Goal: Task Accomplishment & Management: Manage account settings

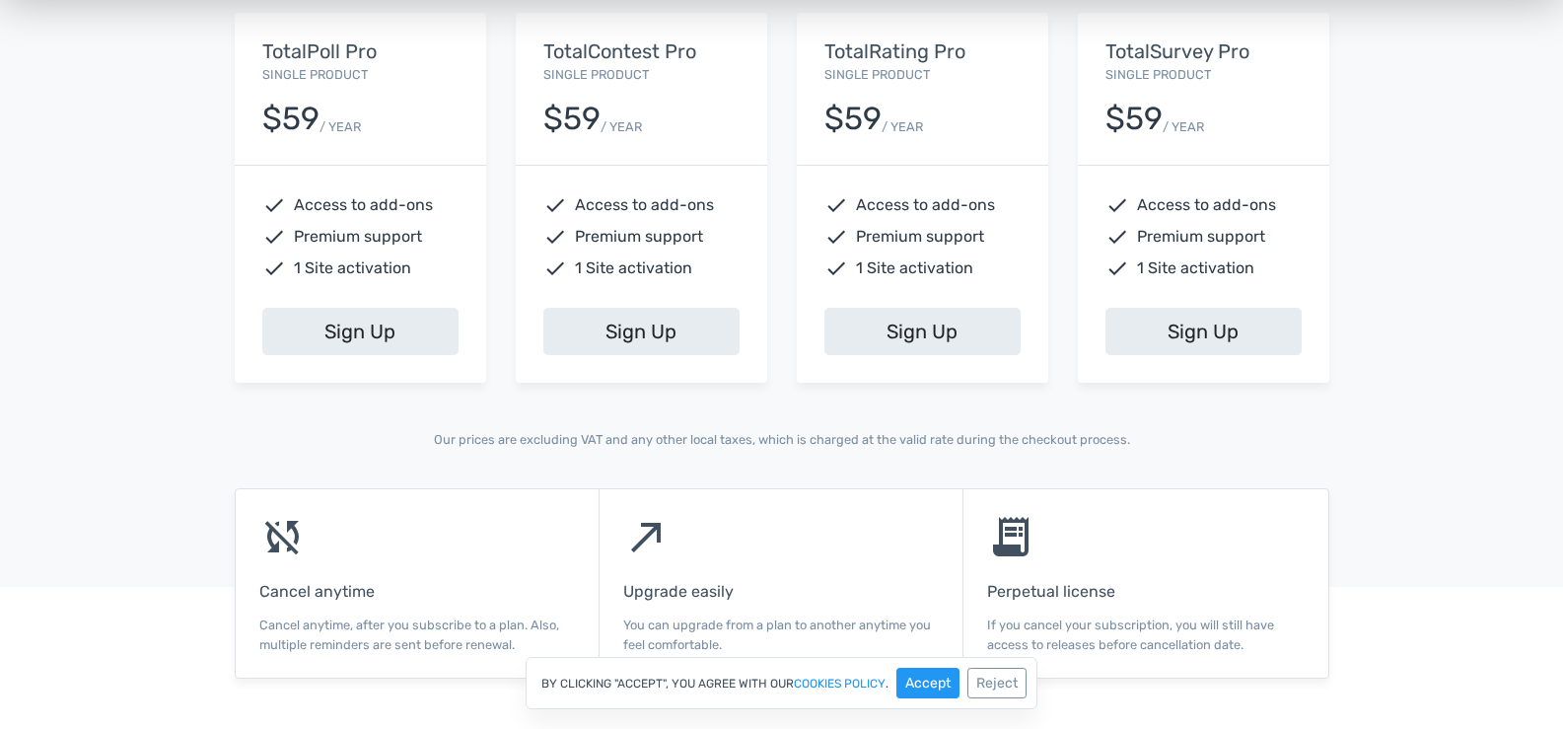
scroll to position [986, 0]
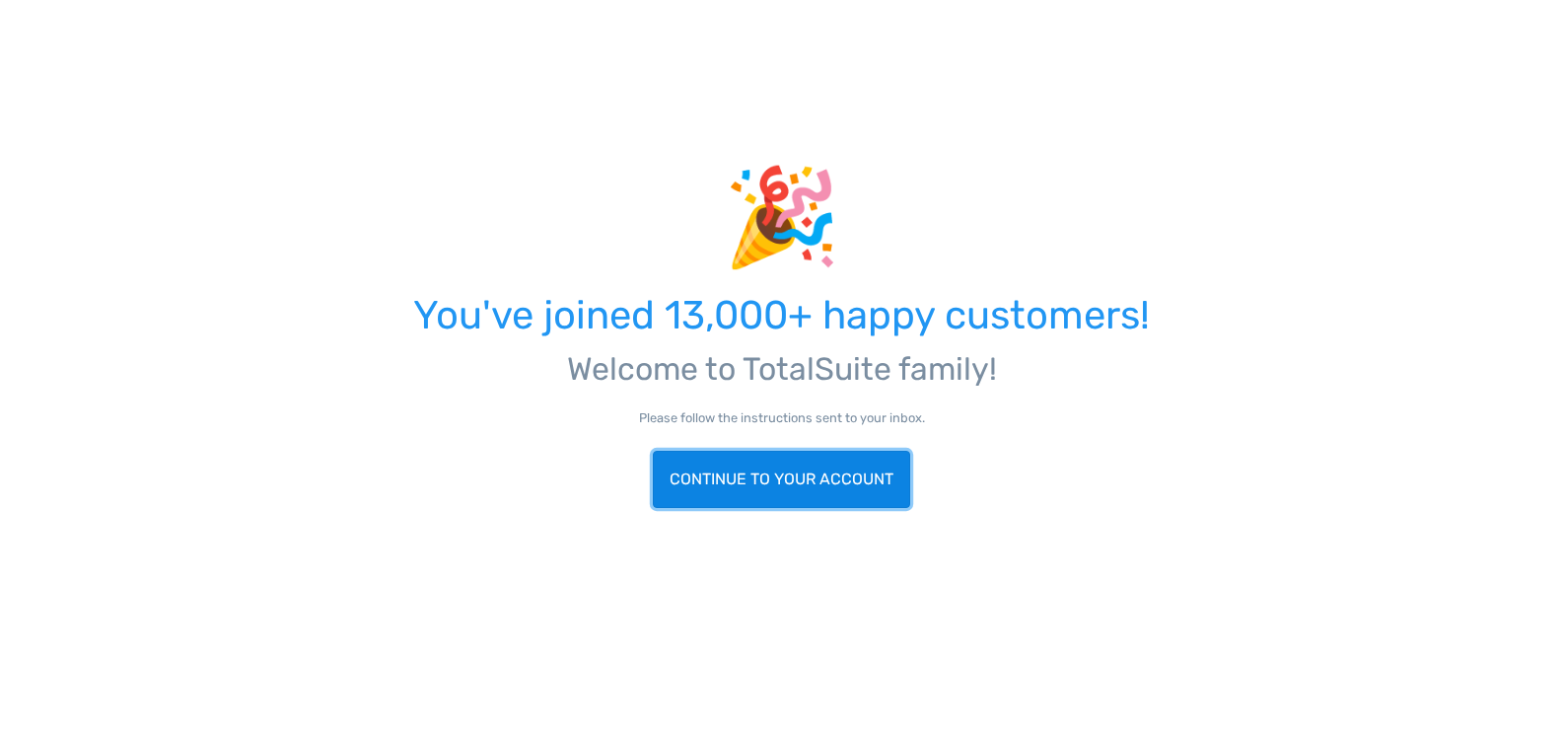
click at [873, 477] on link "Continue to your account" at bounding box center [781, 479] width 257 height 57
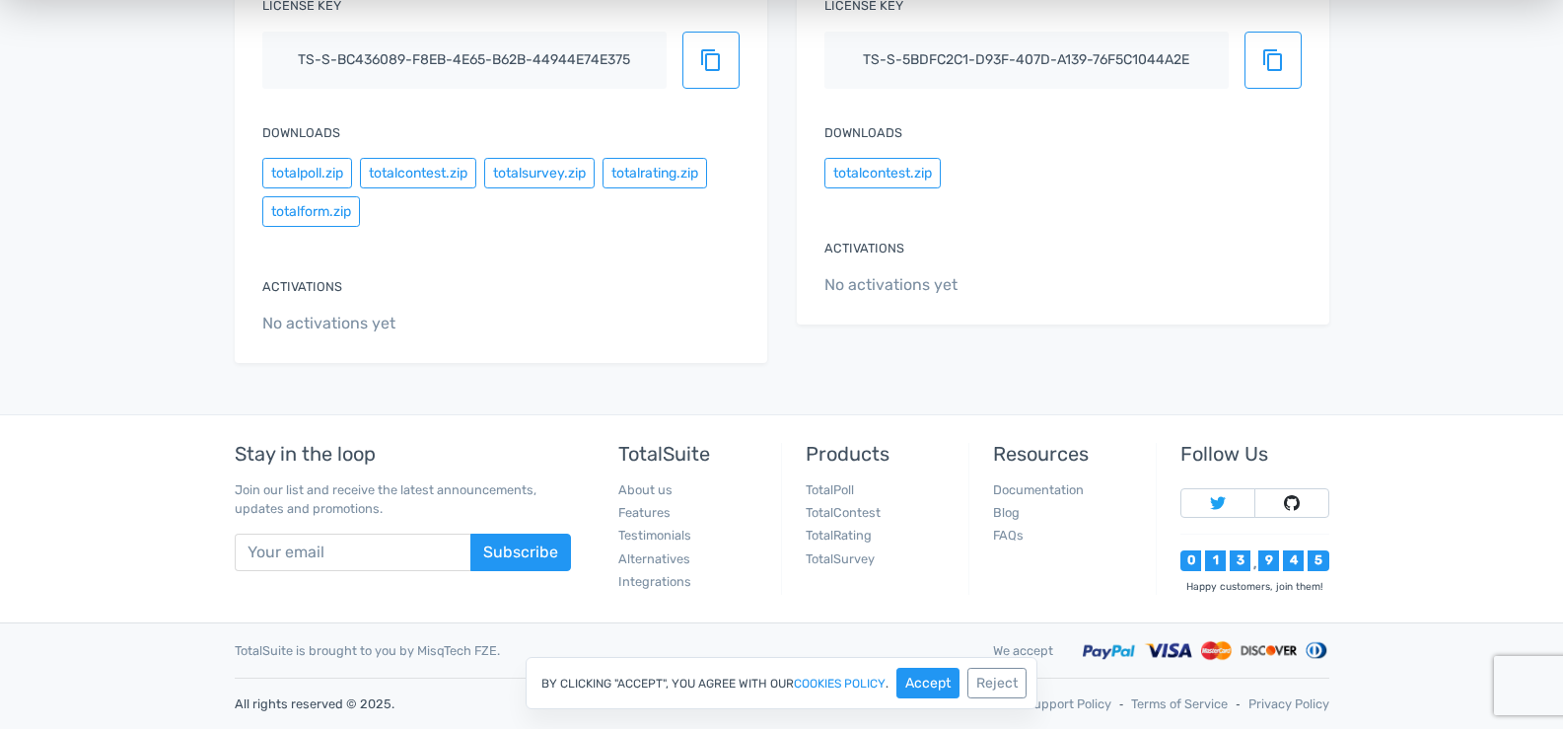
scroll to position [117, 0]
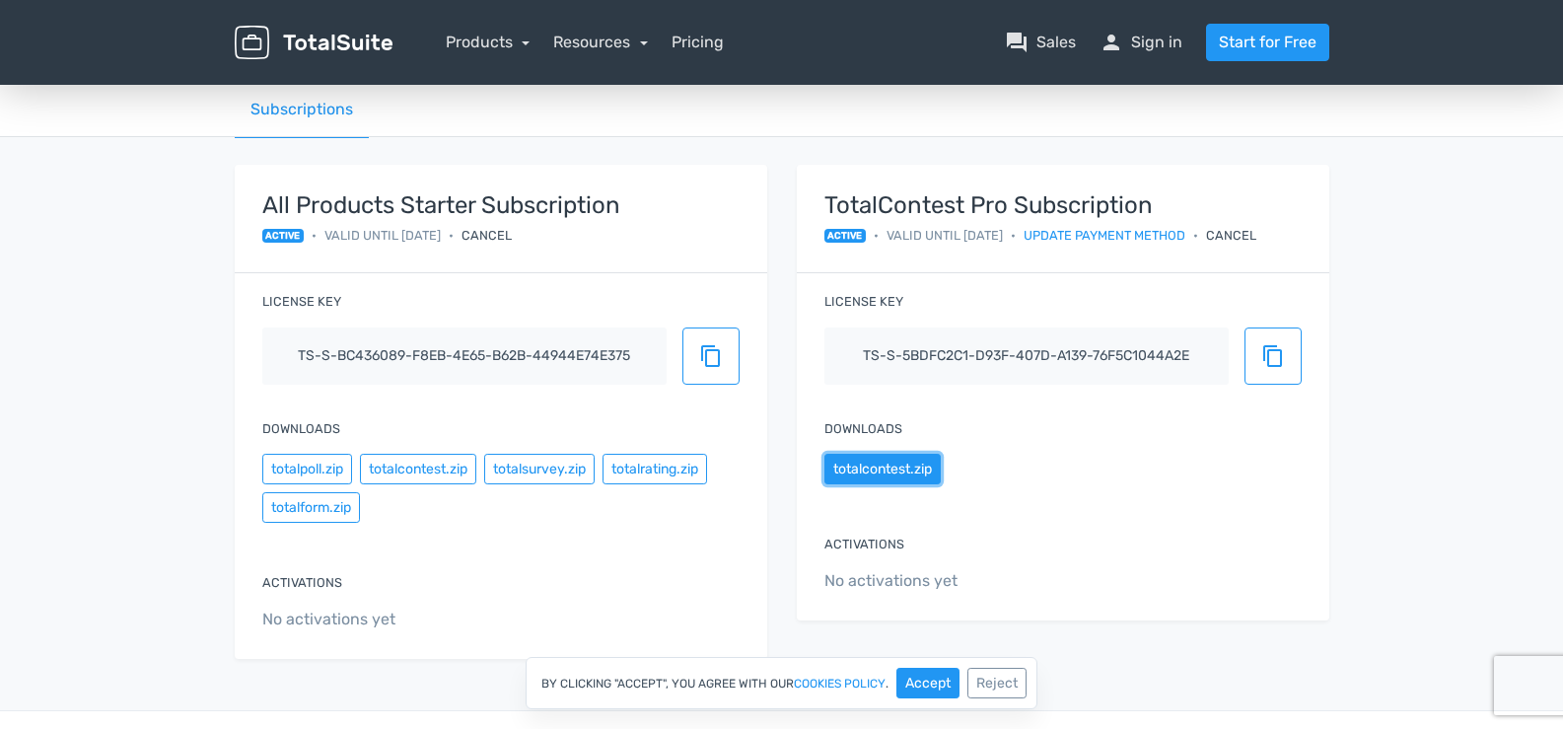
click at [927, 457] on button "totalcontest.zip" at bounding box center [882, 469] width 116 height 31
click at [1289, 358] on button "content_copy" at bounding box center [1272, 355] width 57 height 57
click at [339, 477] on button "totalpoll.zip" at bounding box center [307, 469] width 90 height 31
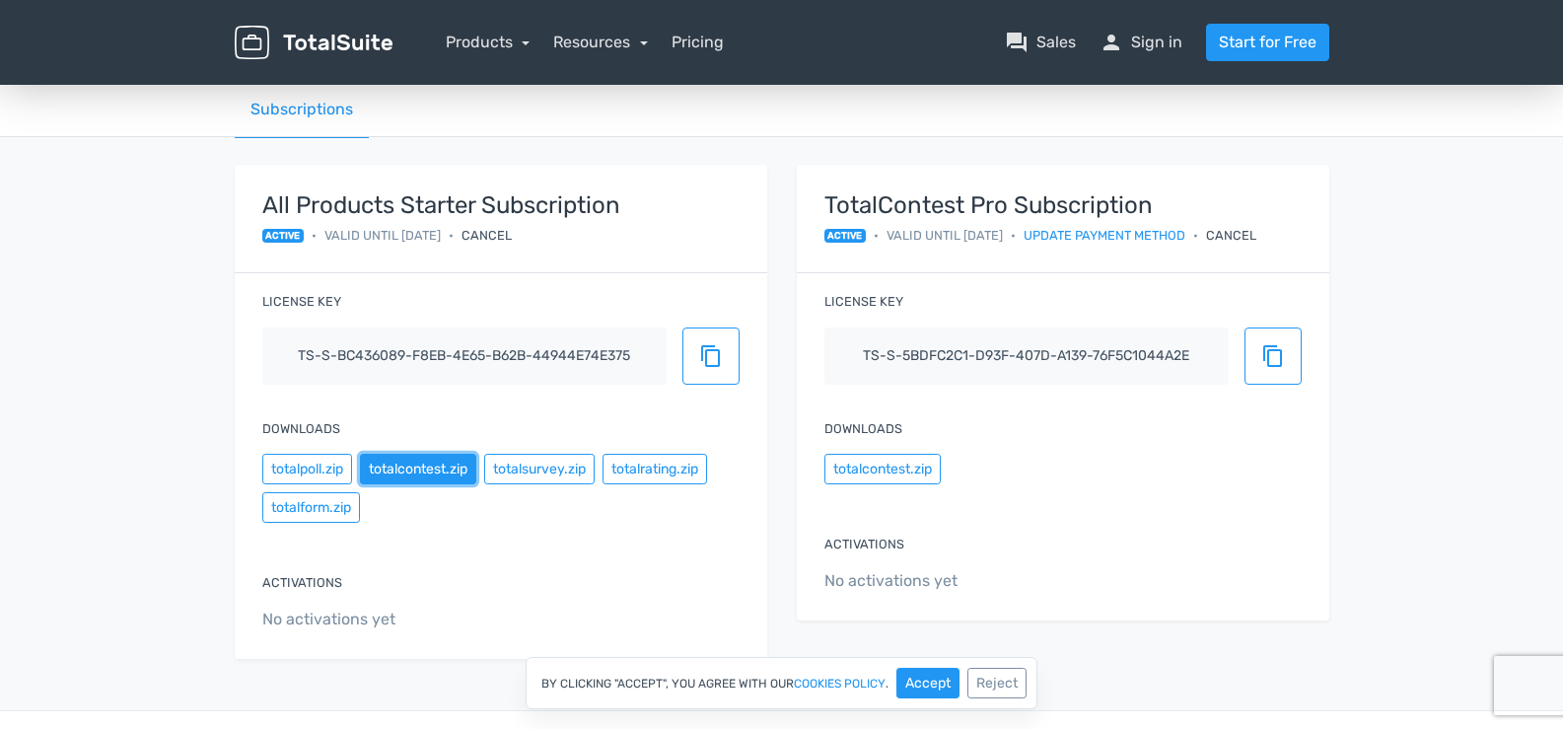
click at [400, 463] on button "totalcontest.zip" at bounding box center [418, 469] width 116 height 31
click at [547, 463] on button "totalsurvey.zip" at bounding box center [539, 469] width 110 height 31
click at [678, 466] on button "totalrating.zip" at bounding box center [654, 469] width 105 height 31
click at [325, 518] on button "totalform.zip" at bounding box center [311, 507] width 98 height 31
click at [711, 374] on button "content_copy" at bounding box center [710, 355] width 57 height 57
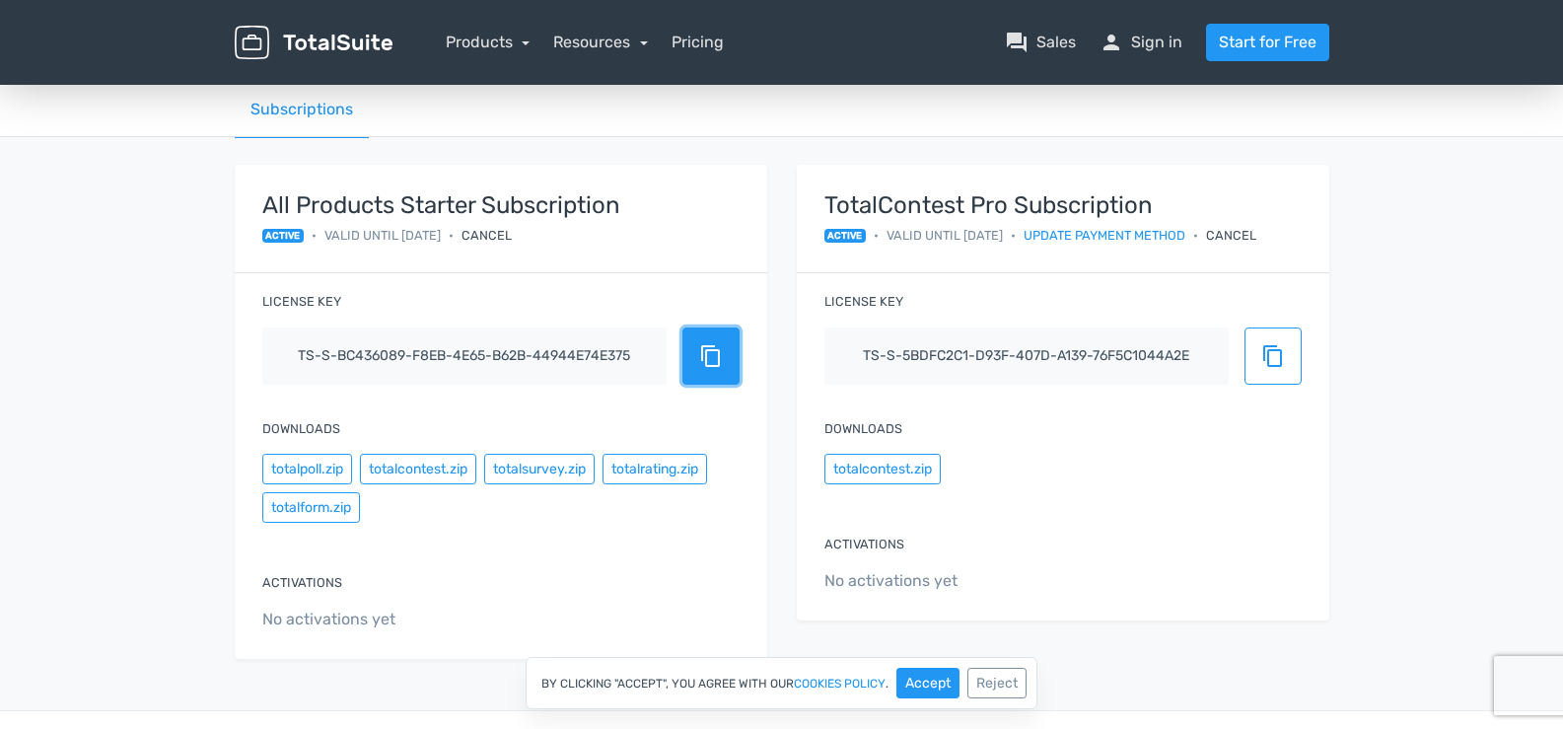
click at [722, 351] on span "content_copy" at bounding box center [711, 356] width 24 height 24
click at [721, 356] on span "content_copy" at bounding box center [711, 356] width 24 height 24
click at [1158, 36] on link "person Sign in" at bounding box center [1140, 43] width 83 height 24
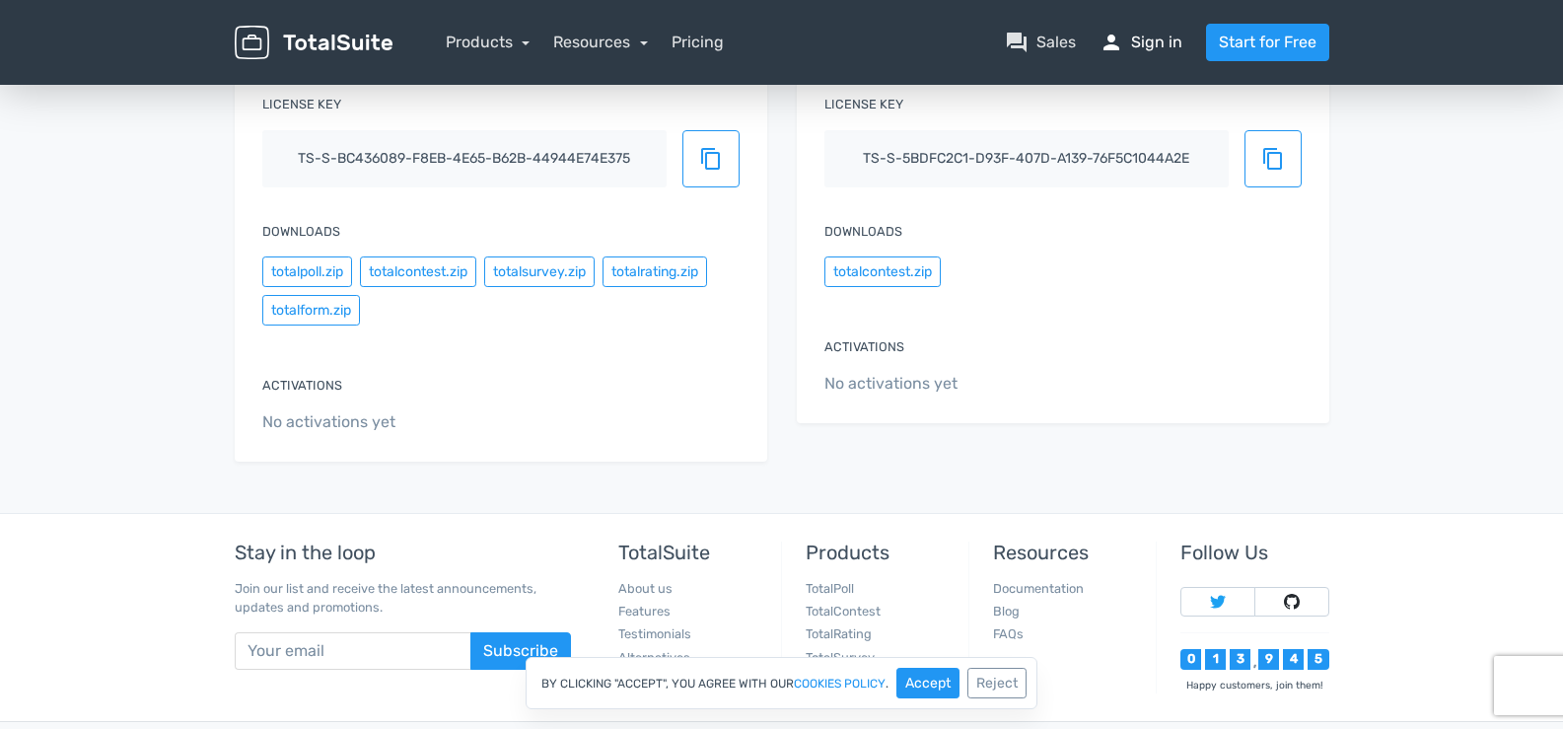
scroll to position [413, 0]
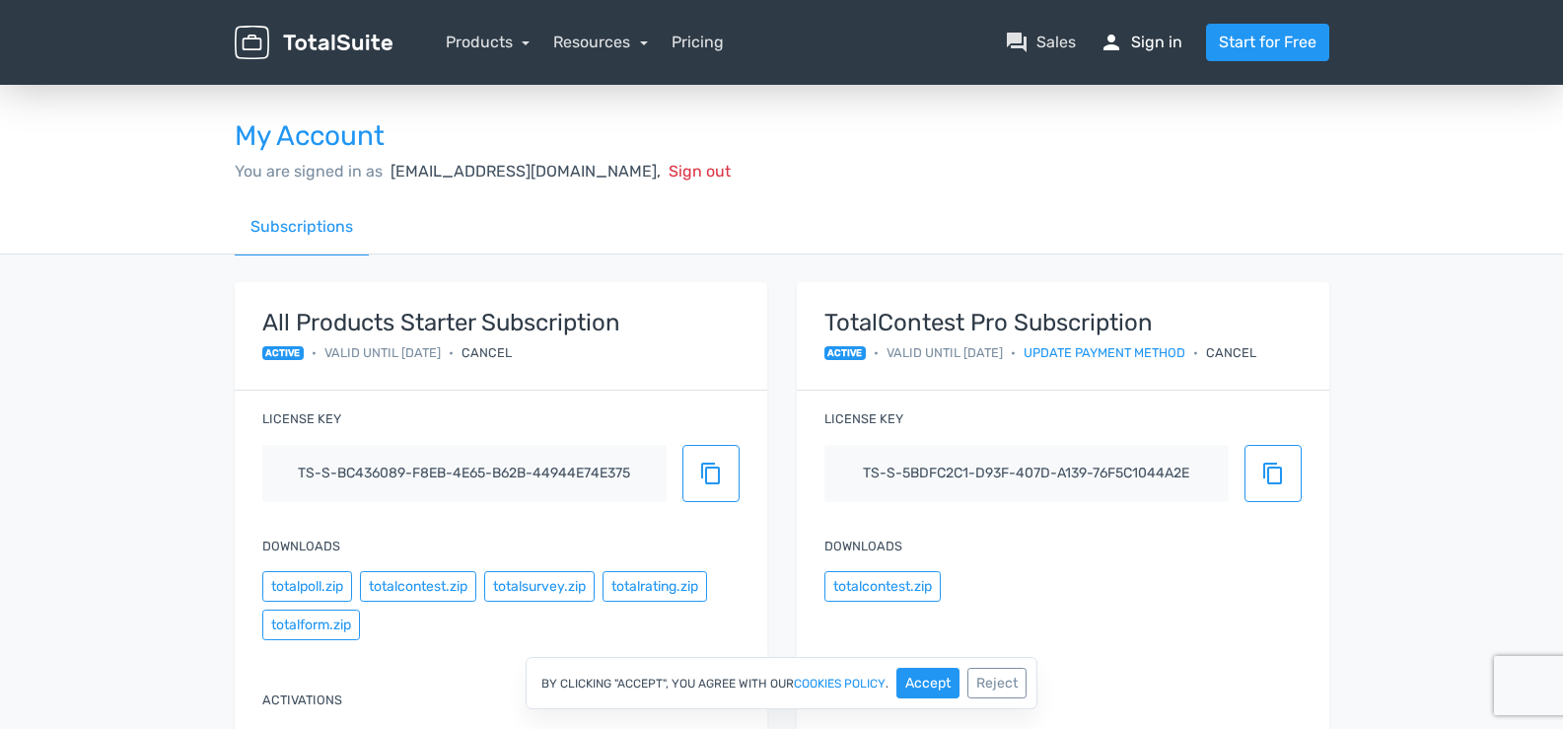
click at [1163, 44] on link "person Sign in" at bounding box center [1140, 43] width 83 height 24
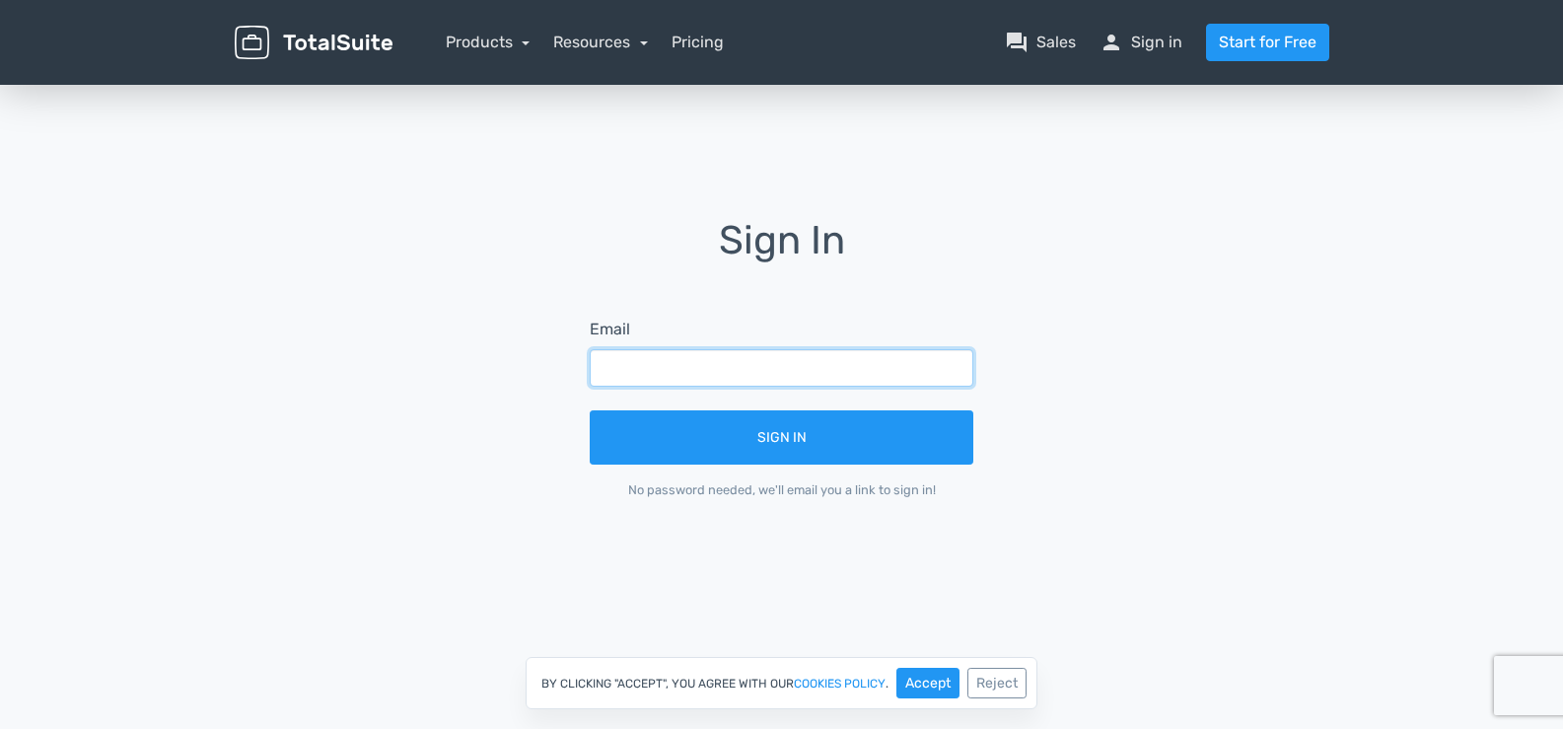
click at [759, 370] on input "text" at bounding box center [782, 367] width 384 height 37
type input "[EMAIL_ADDRESS][DOMAIN_NAME]"
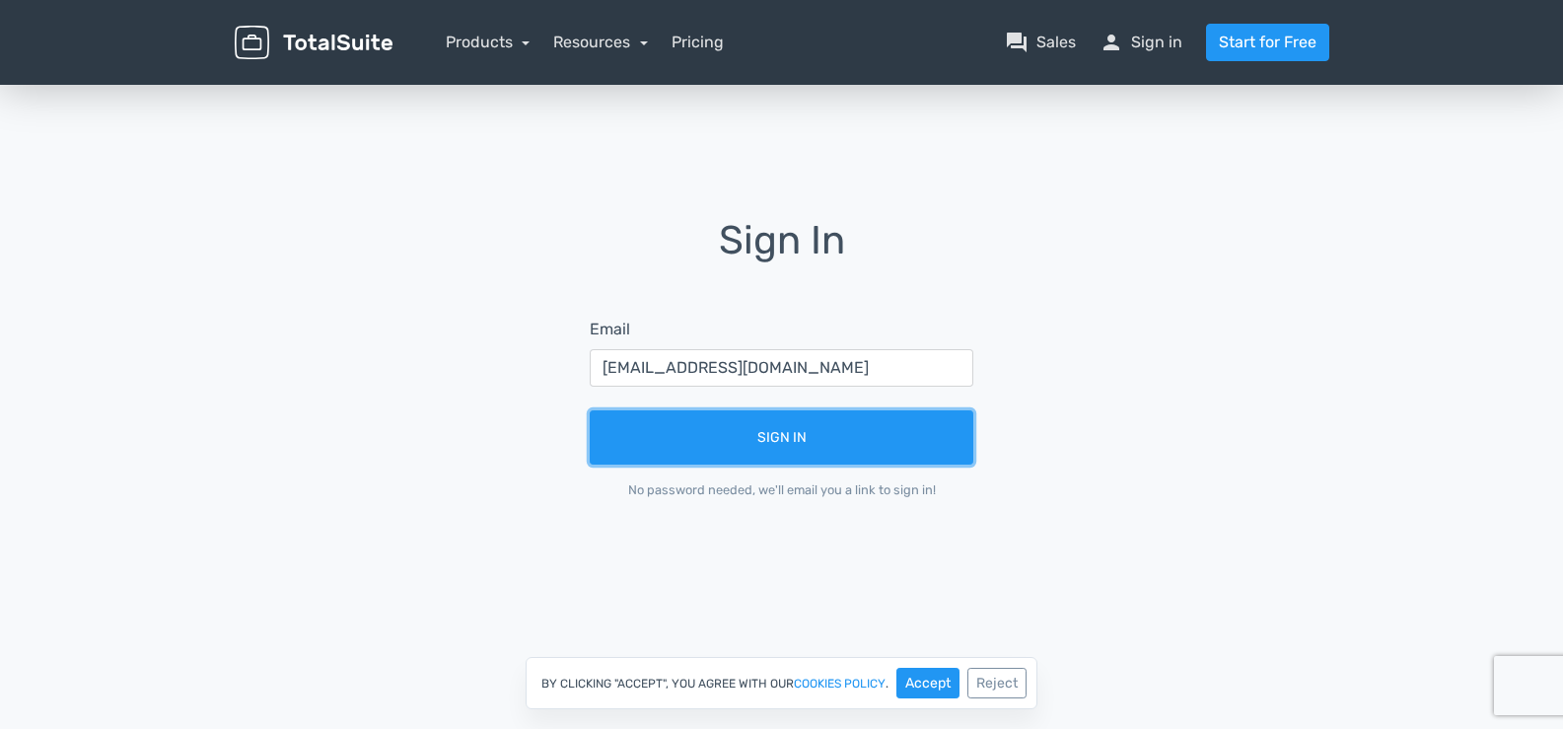
click at [590, 410] on button "Sign In" at bounding box center [782, 437] width 384 height 54
